Goal: Browse casually

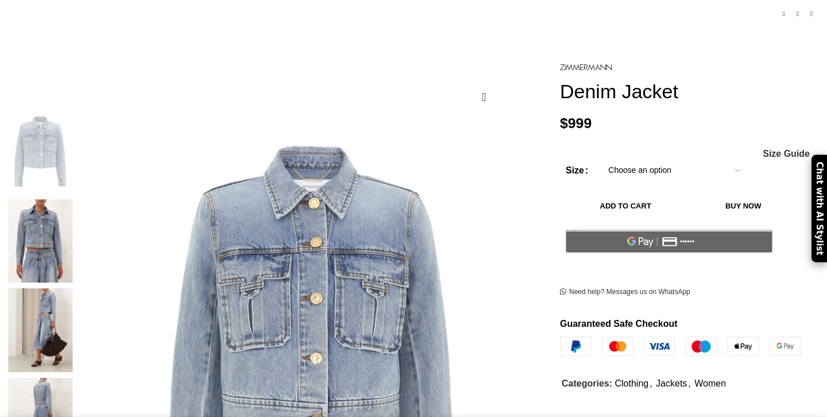
scroll to position [176, 0]
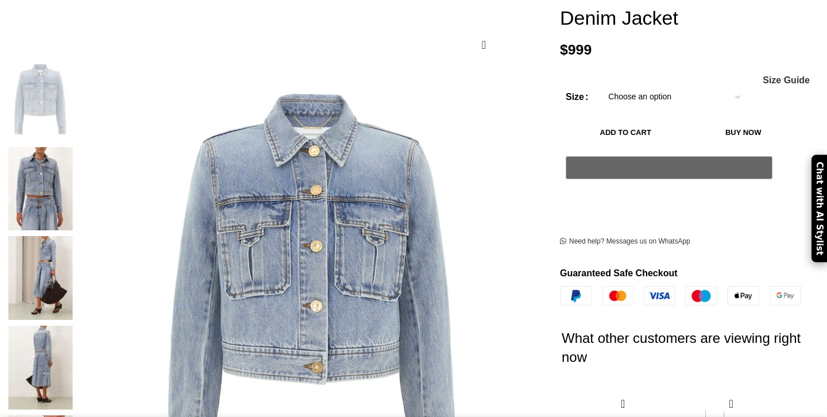
click at [76, 147] on img at bounding box center [41, 189] width 70 height 84
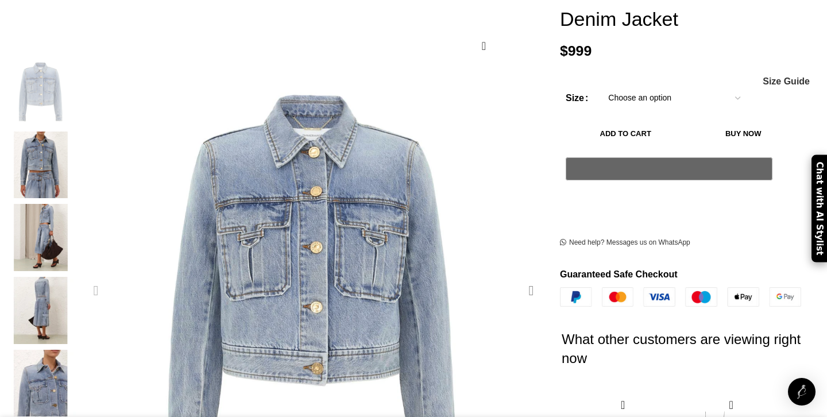
click at [517, 276] on div "Next slide" at bounding box center [531, 290] width 29 height 29
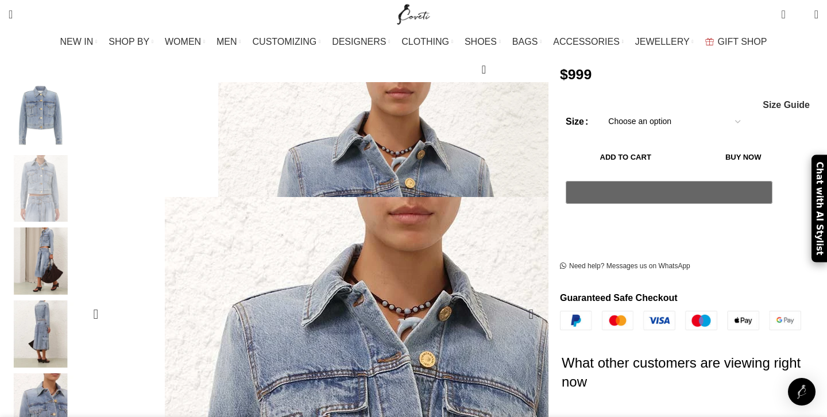
scroll to position [149, 0]
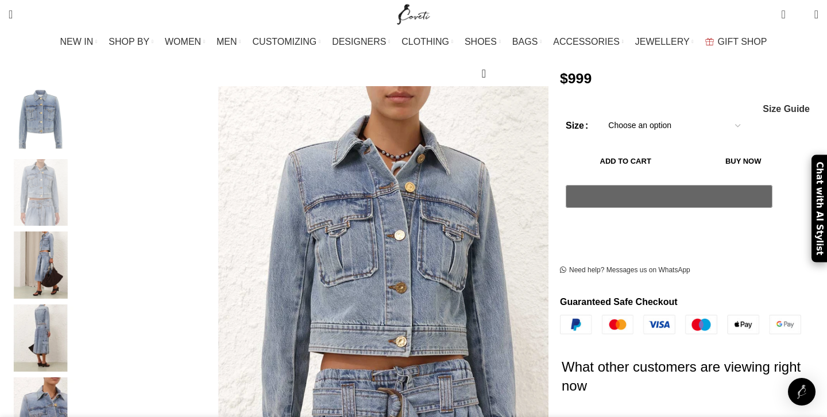
click at [76, 241] on img "3 / 6" at bounding box center [41, 264] width 70 height 67
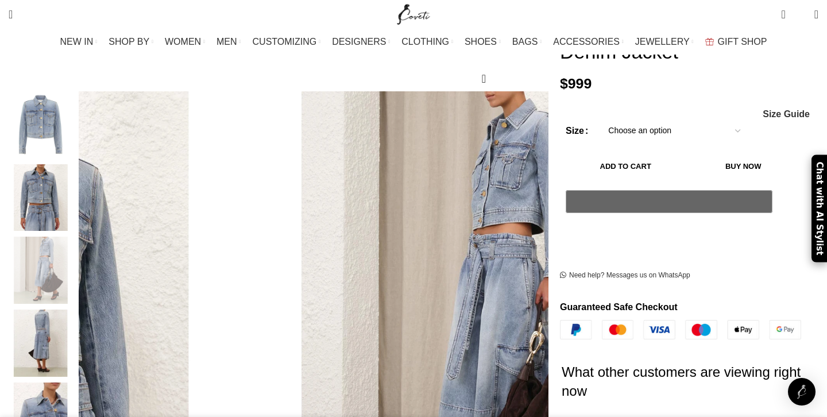
scroll to position [161, 0]
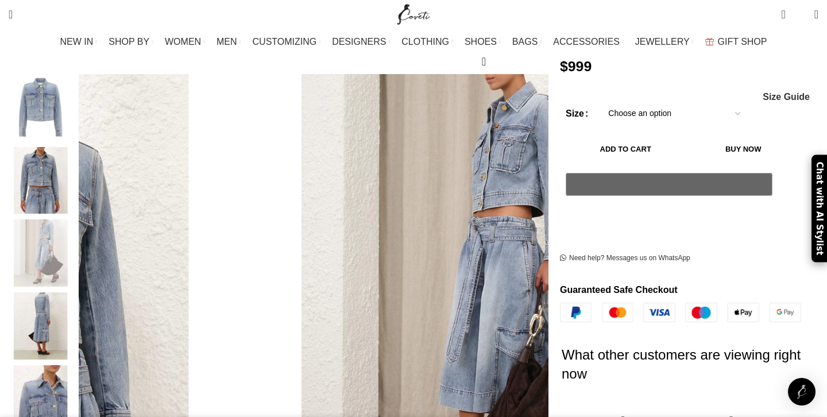
click at [76, 380] on img "5 / 6" at bounding box center [41, 398] width 70 height 67
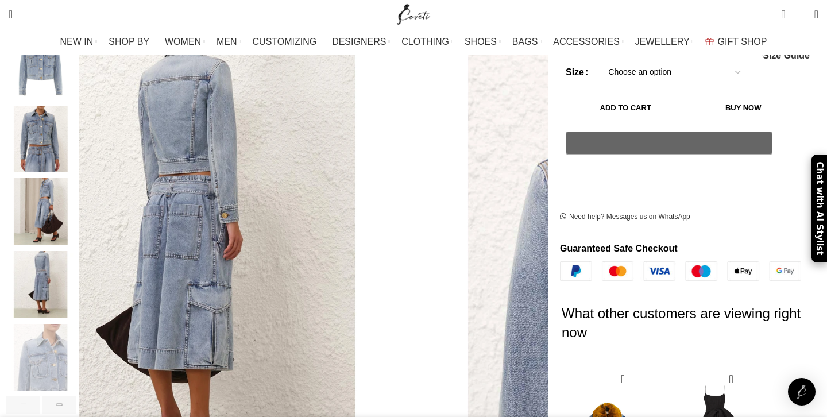
scroll to position [295, 0]
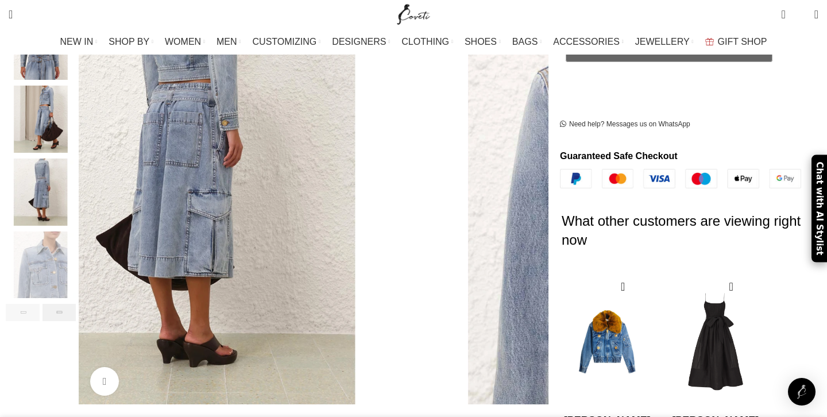
click at [76, 304] on div "Next slide" at bounding box center [59, 312] width 34 height 17
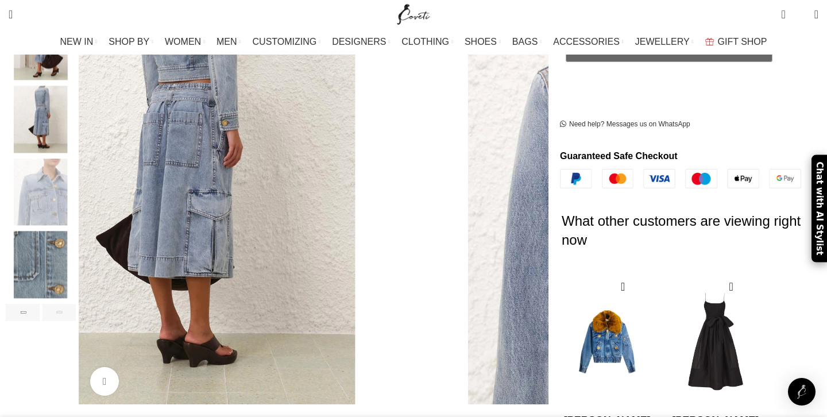
click at [76, 304] on div "Next slide" at bounding box center [59, 312] width 34 height 17
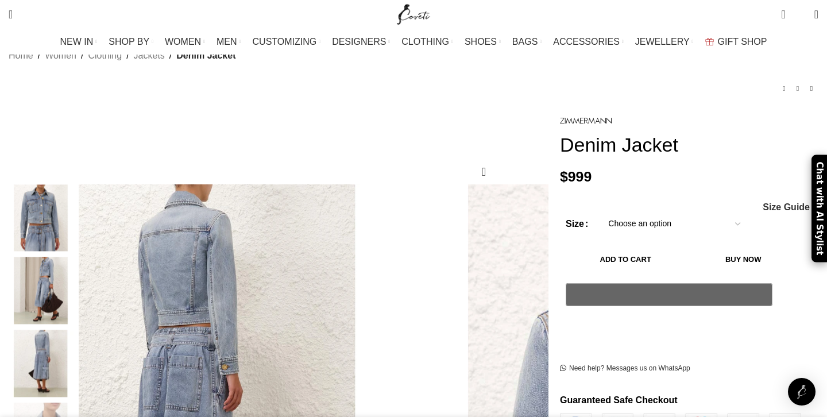
scroll to position [50, 0]
click at [76, 344] on img "4 / 6" at bounding box center [41, 363] width 70 height 67
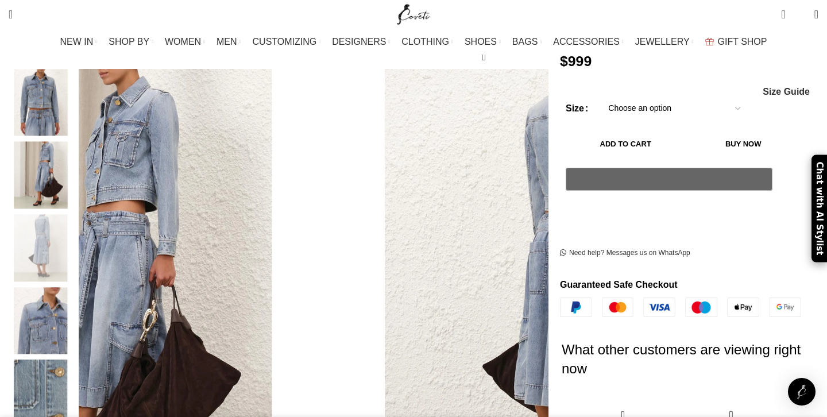
scroll to position [0, 362]
click at [76, 171] on img "3 / 6" at bounding box center [41, 175] width 70 height 67
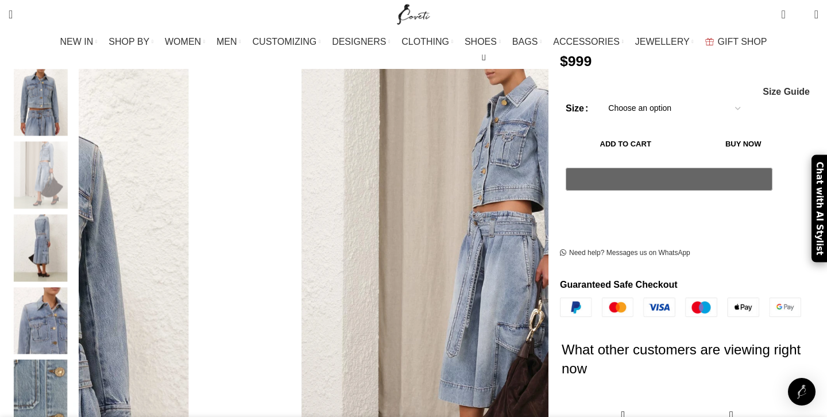
click at [76, 88] on img "2 / 6" at bounding box center [41, 102] width 70 height 67
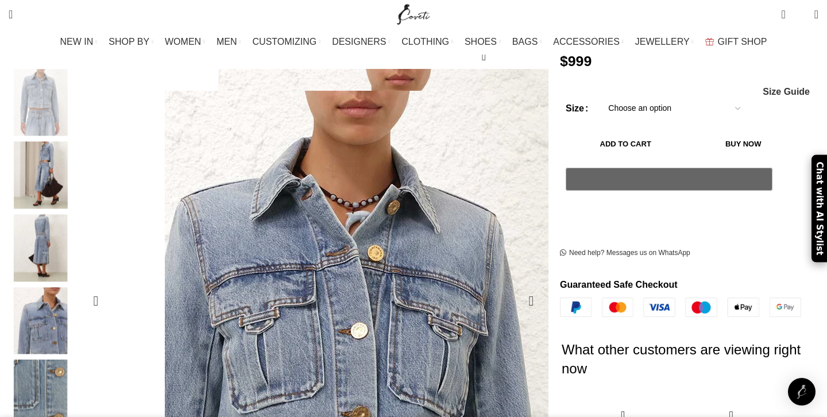
scroll to position [0, 483]
